Goal: Find specific page/section: Find specific page/section

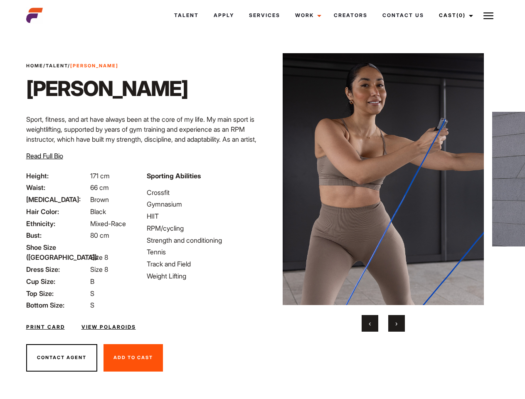
click at [454, 15] on link "Cast (0)" at bounding box center [455, 15] width 47 height 22
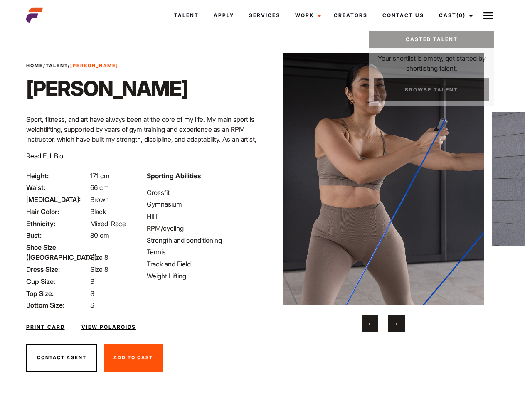
click at [489, 15] on img at bounding box center [489, 16] width 10 height 10
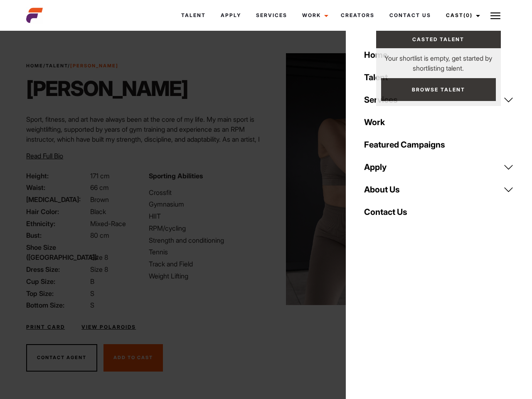
click at [383, 193] on img at bounding box center [387, 179] width 202 height 252
click at [262, 179] on div "Sporting Abilities Crossfit Gymnasium HIIT RPM/cycling Strength and conditionin…" at bounding box center [205, 241] width 122 height 140
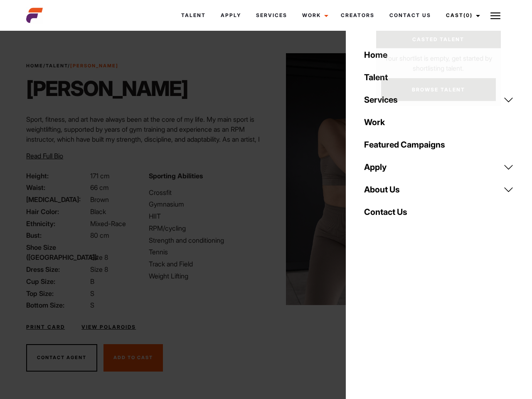
click at [370, 324] on div "Home Talent Services Talent Casting Photography Videography Creative Hair and M…" at bounding box center [439, 199] width 186 height 399
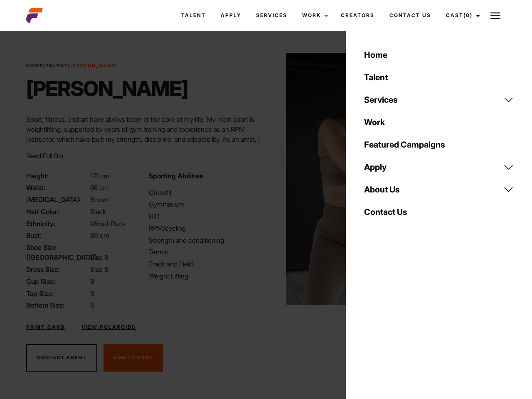
click at [397, 324] on div "Home Talent Services Talent Casting Photography Videography Creative Hair and M…" at bounding box center [439, 199] width 186 height 399
